Goal: Task Accomplishment & Management: Manage account settings

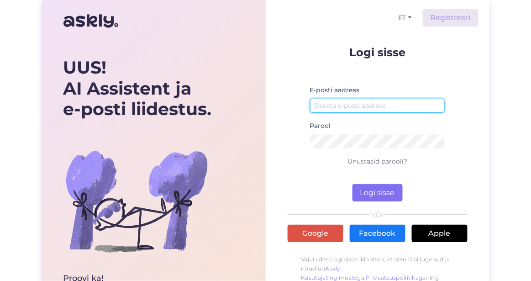
type input "[PERSON_NAME][EMAIL_ADDRESS][DOMAIN_NAME]"
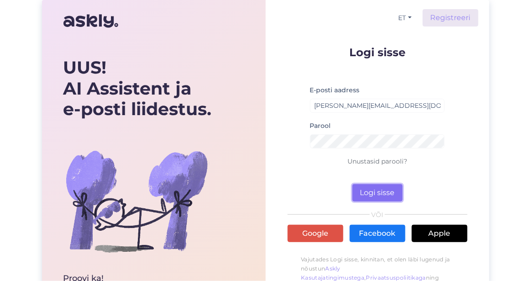
click at [369, 190] on button "Logi sisse" at bounding box center [377, 192] width 50 height 17
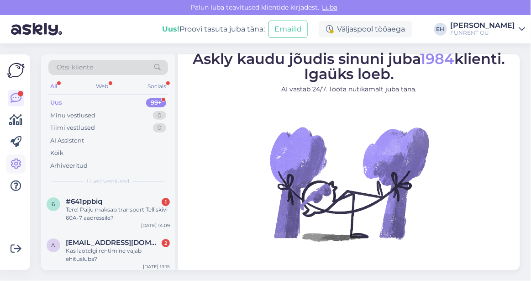
click at [15, 163] on icon at bounding box center [15, 163] width 11 height 11
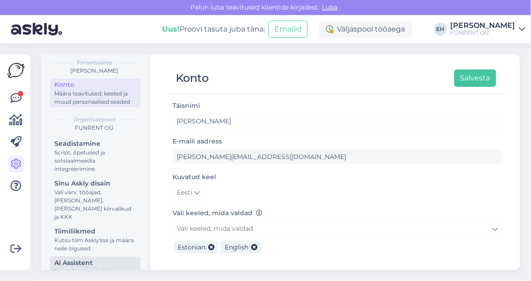
scroll to position [86, 0]
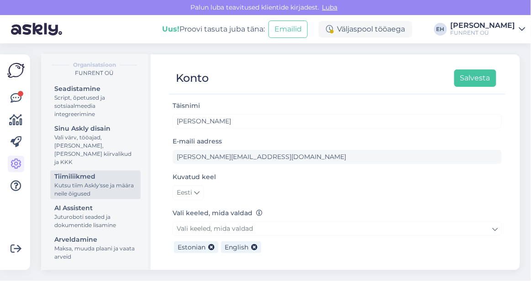
click at [103, 177] on div "Tiimiliikmed" at bounding box center [95, 177] width 82 height 10
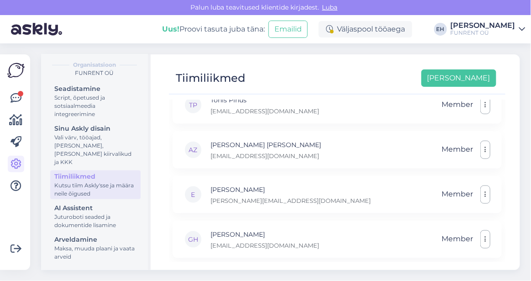
scroll to position [240, 0]
